Goal: Book appointment/travel/reservation

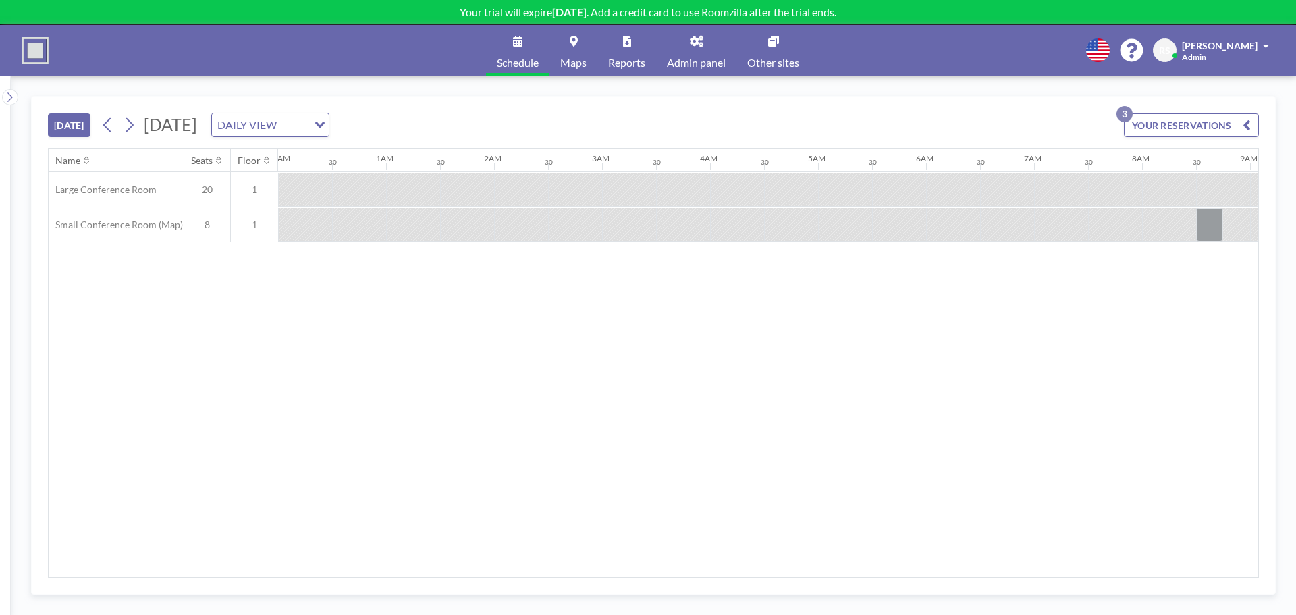
scroll to position [0, 918]
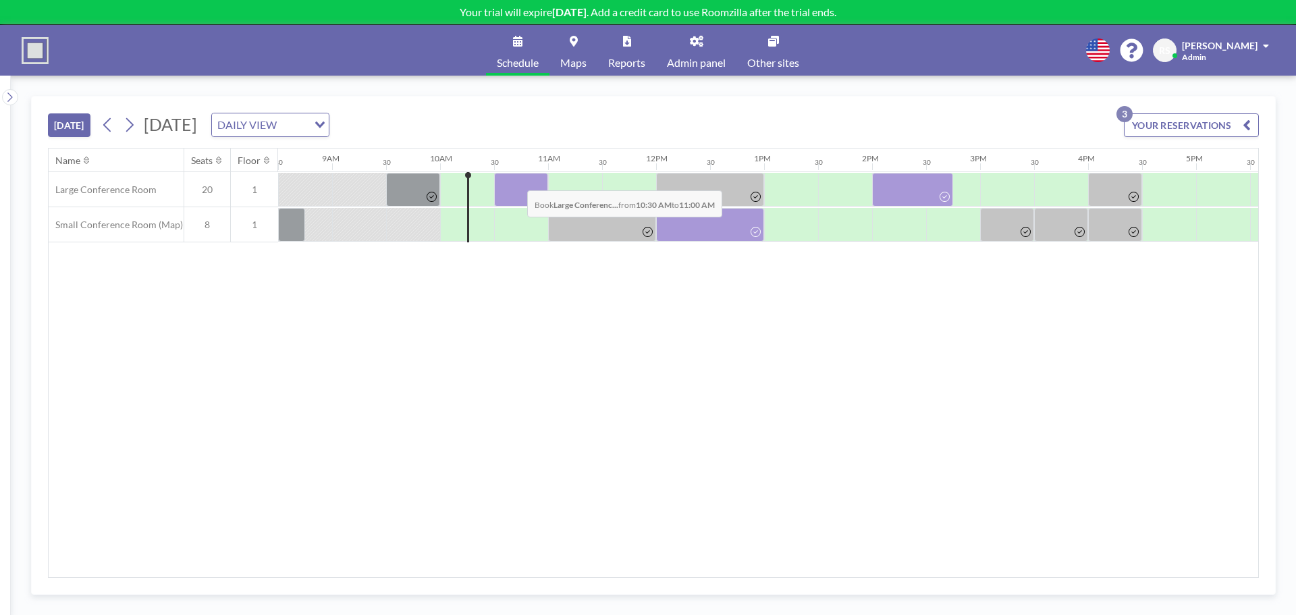
click at [516, 180] on div at bounding box center [521, 190] width 54 height 34
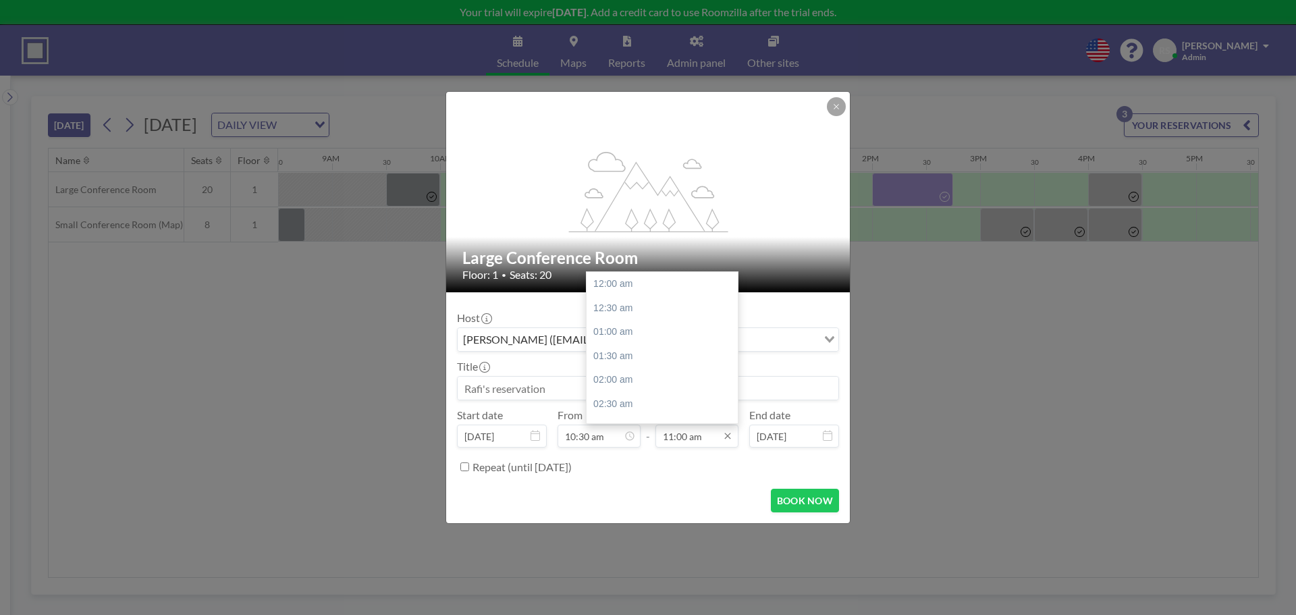
scroll to position [529, 0]
drag, startPoint x: 706, startPoint y: 437, endPoint x: 683, endPoint y: 441, distance: 23.4
click at [683, 441] on input "11:00 am" at bounding box center [696, 436] width 83 height 23
click at [683, 440] on input "11:00 am" at bounding box center [696, 436] width 83 height 23
drag, startPoint x: 687, startPoint y: 437, endPoint x: 676, endPoint y: 438, distance: 11.6
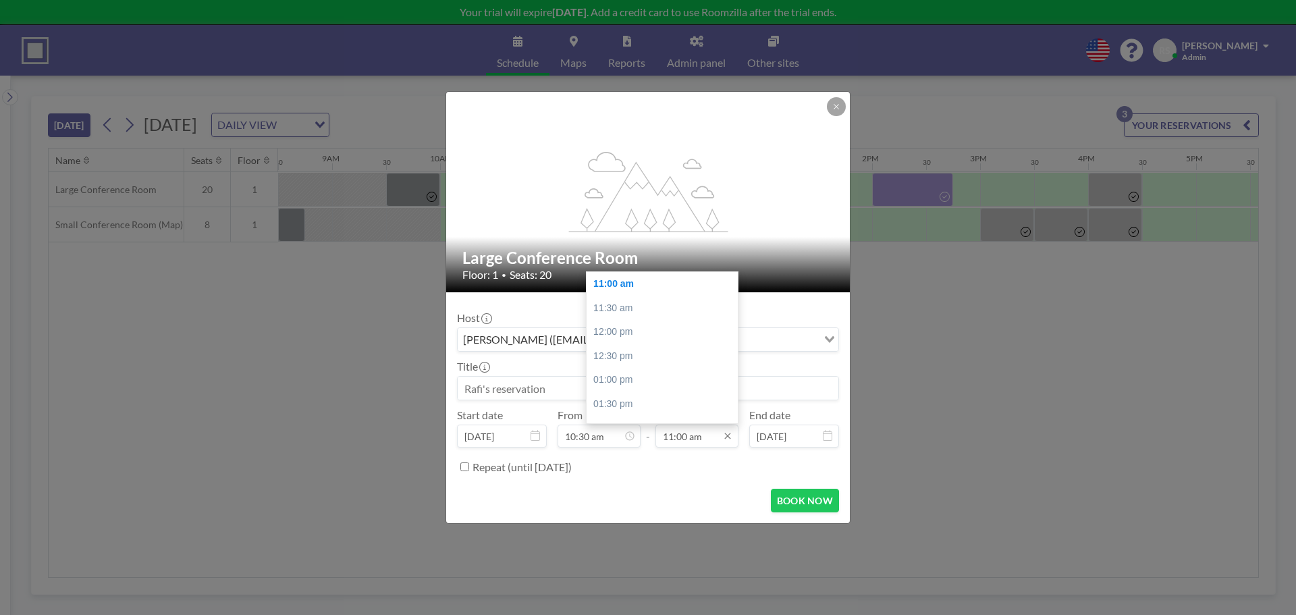
click at [676, 438] on input "11:00 am" at bounding box center [696, 436] width 83 height 23
type input "11:15 am"
click at [518, 390] on input at bounding box center [648, 388] width 381 height 23
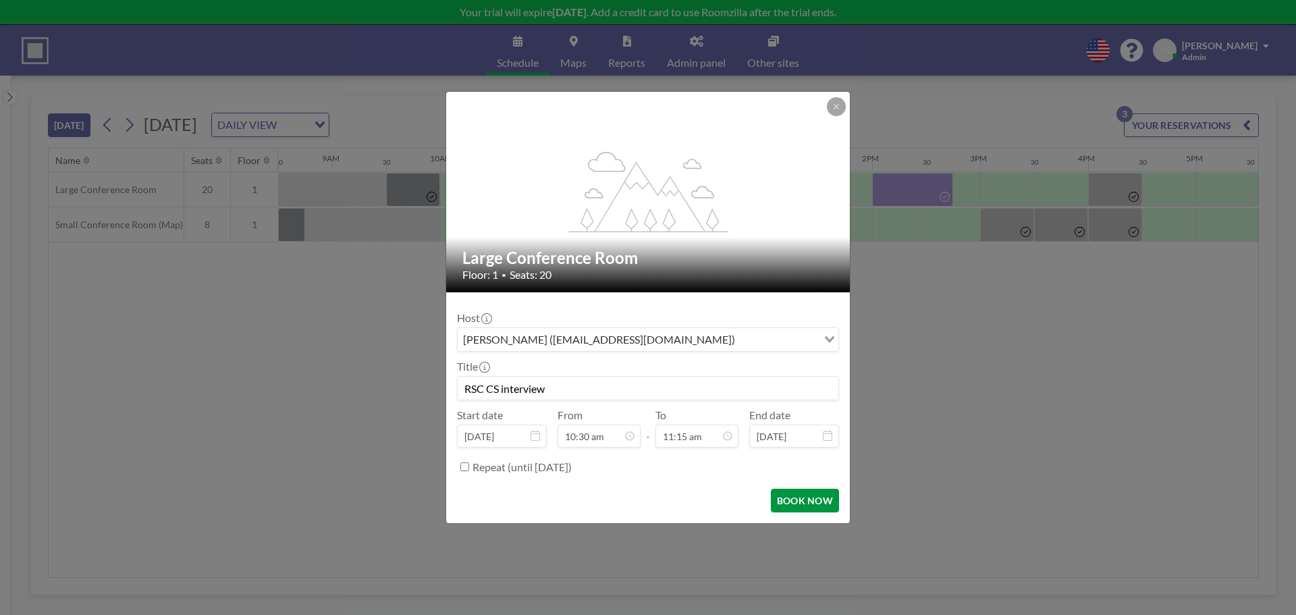
type input "RSC CS interview"
click at [805, 496] on button "BOOK NOW" at bounding box center [805, 501] width 68 height 24
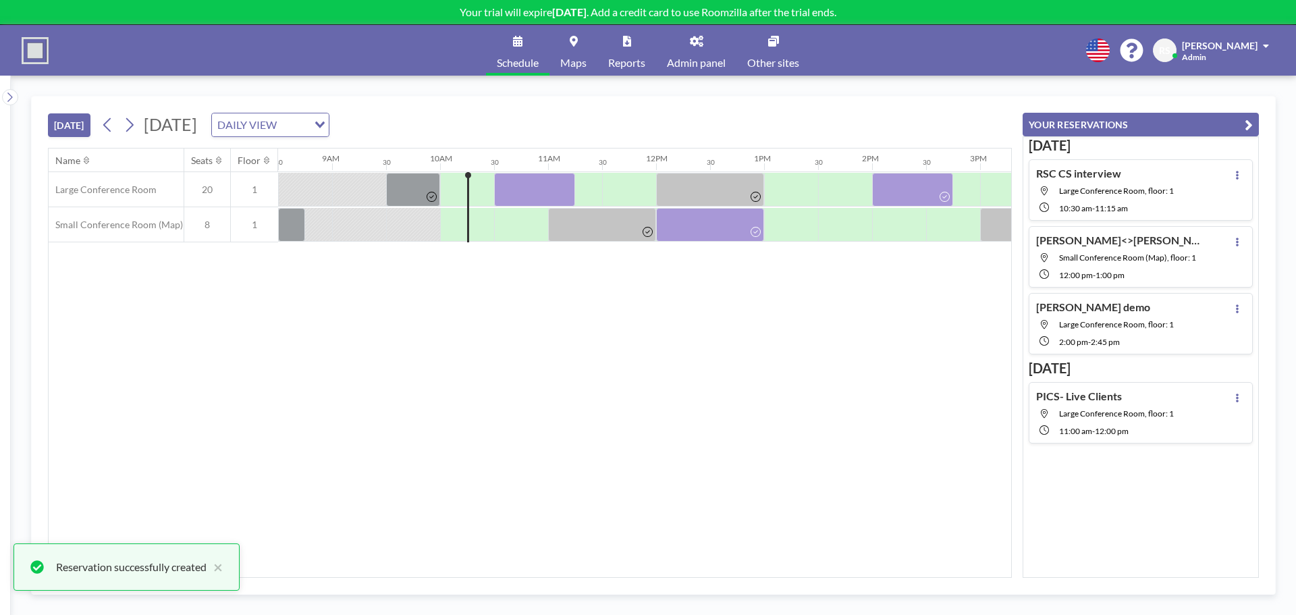
click at [794, 446] on div "Name Seats Floor 12AM 30 1AM 30 2AM 30 3AM 30 4AM 30 5AM 30 6AM 30 7AM 30 8AM 3…" at bounding box center [530, 363] width 963 height 429
drag, startPoint x: 533, startPoint y: 179, endPoint x: 427, endPoint y: 289, distance: 153.2
click at [413, 325] on div "Name Seats Floor 12AM 30 1AM 30 2AM 30 3AM 30 4AM 30 5AM 30 6AM 30 7AM 30 8AM 3…" at bounding box center [530, 363] width 963 height 429
click at [527, 182] on div at bounding box center [534, 190] width 81 height 34
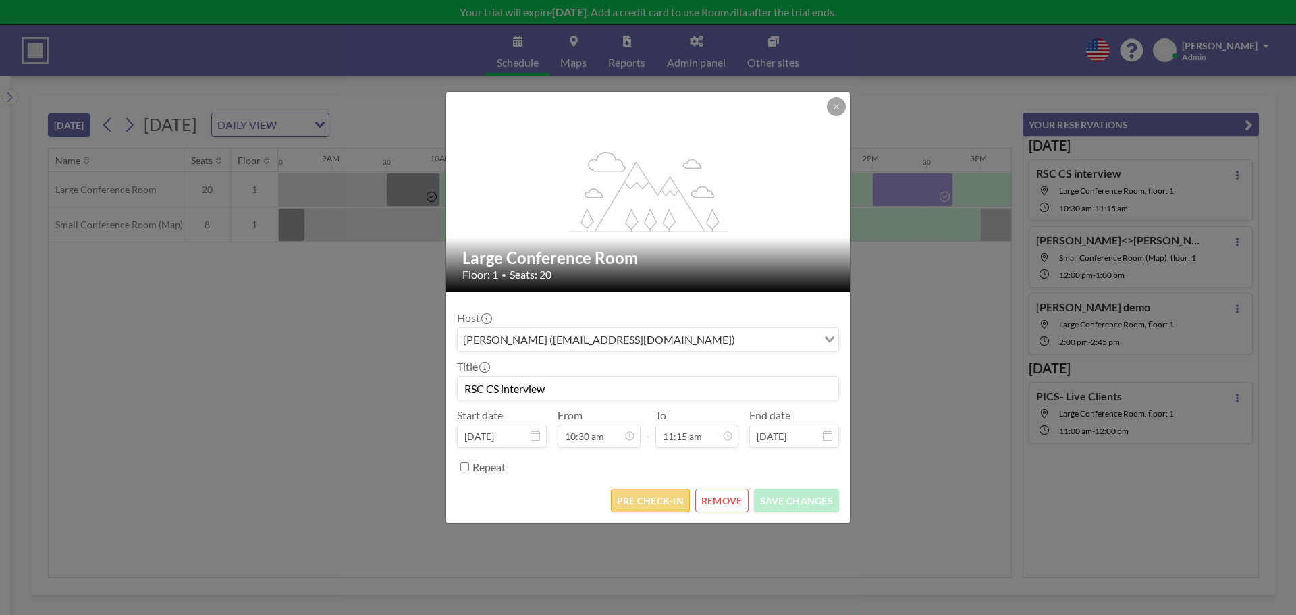
click at [655, 502] on button "PRE CHECK-IN" at bounding box center [650, 501] width 79 height 24
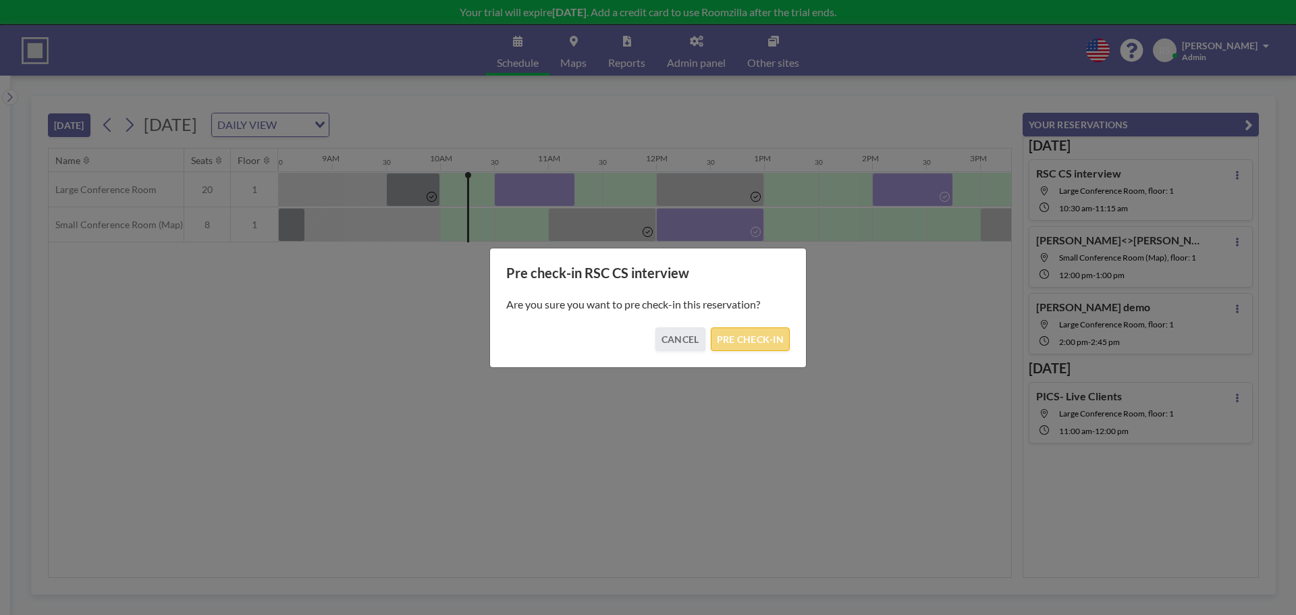
click at [748, 327] on button "PRE CHECK-IN" at bounding box center [750, 339] width 79 height 24
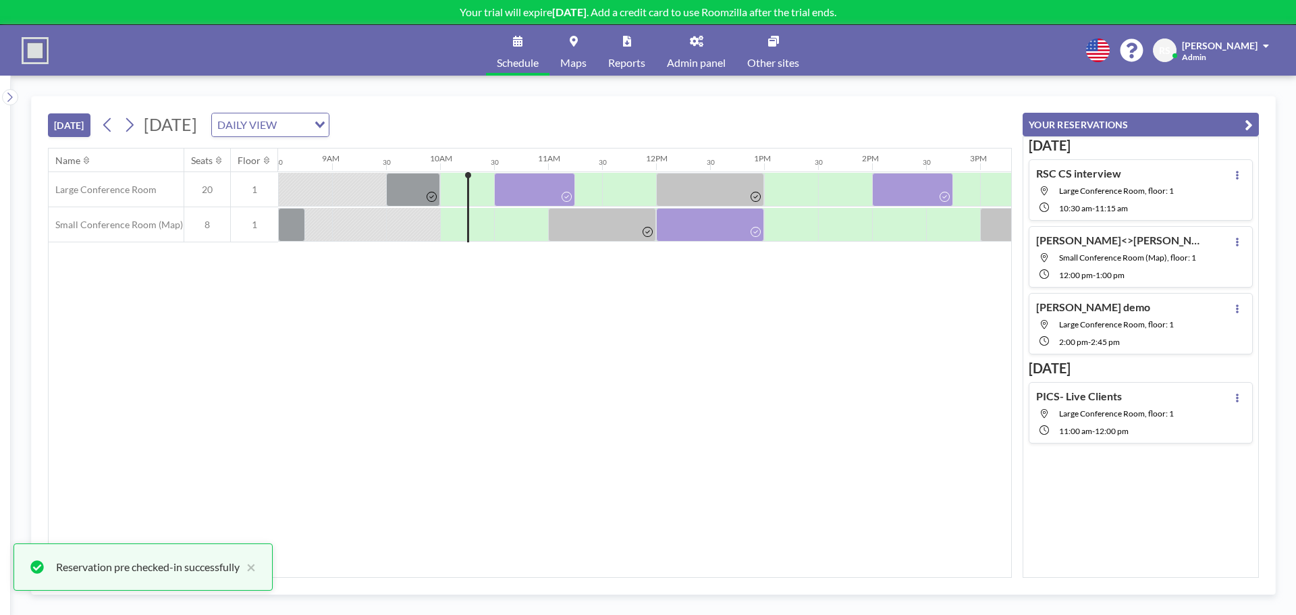
click at [784, 427] on div "Name Seats Floor 12AM 30 1AM 30 2AM 30 3AM 30 4AM 30 5AM 30 6AM 30 7AM 30 8AM 3…" at bounding box center [530, 363] width 963 height 429
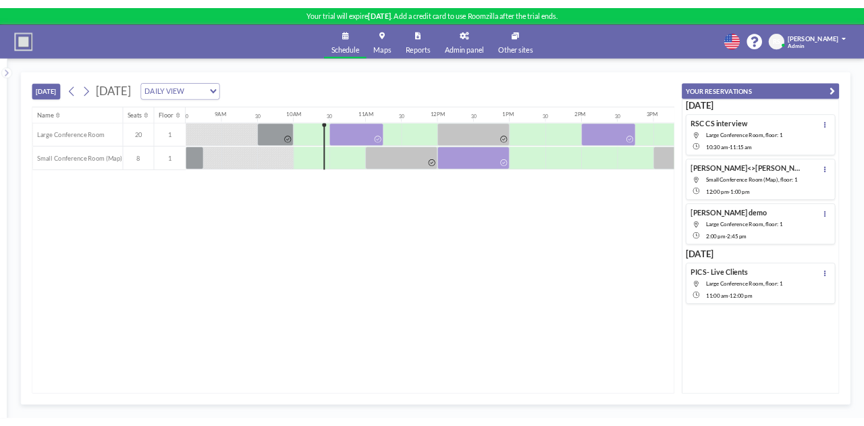
scroll to position [0, 918]
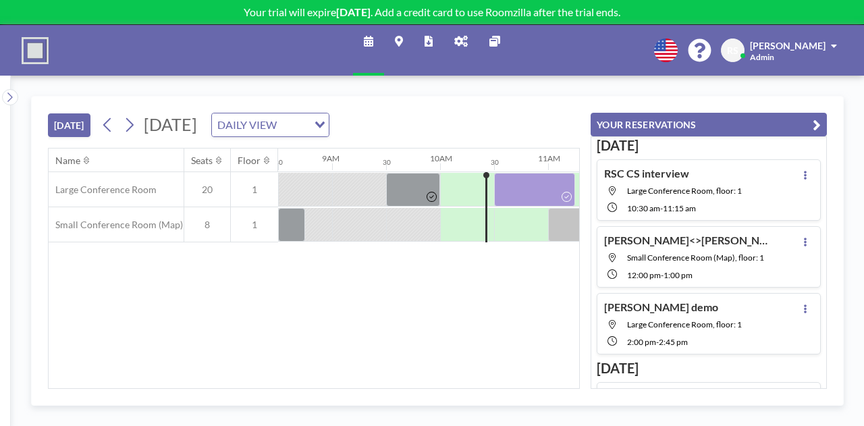
click at [466, 295] on div "Name Seats Floor 12AM 30 1AM 30 2AM 30 3AM 30 4AM 30 5AM 30 6AM 30 7AM 30 8AM 3…" at bounding box center [314, 269] width 531 height 240
